Goal: Task Accomplishment & Management: Manage account settings

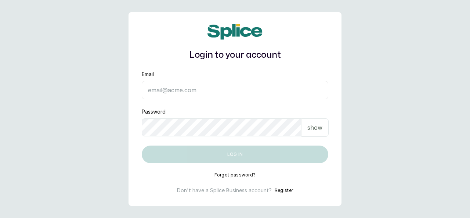
click at [176, 93] on input "Email" at bounding box center [235, 90] width 186 height 18
type input "[EMAIL_ADDRESS][DOMAIN_NAME]"
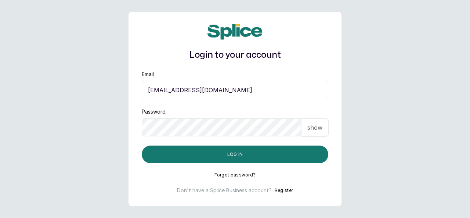
click at [245, 154] on button "Log in" at bounding box center [235, 154] width 186 height 18
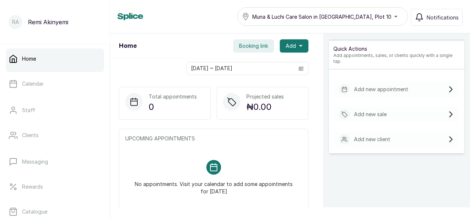
click at [396, 159] on div "Quick Actions Add appointments, sales, or clients quickly with a single tap. Ad…" at bounding box center [396, 142] width 147 height 218
click at [25, 108] on p "Staff" at bounding box center [28, 109] width 13 height 7
